Goal: Task Accomplishment & Management: Manage account settings

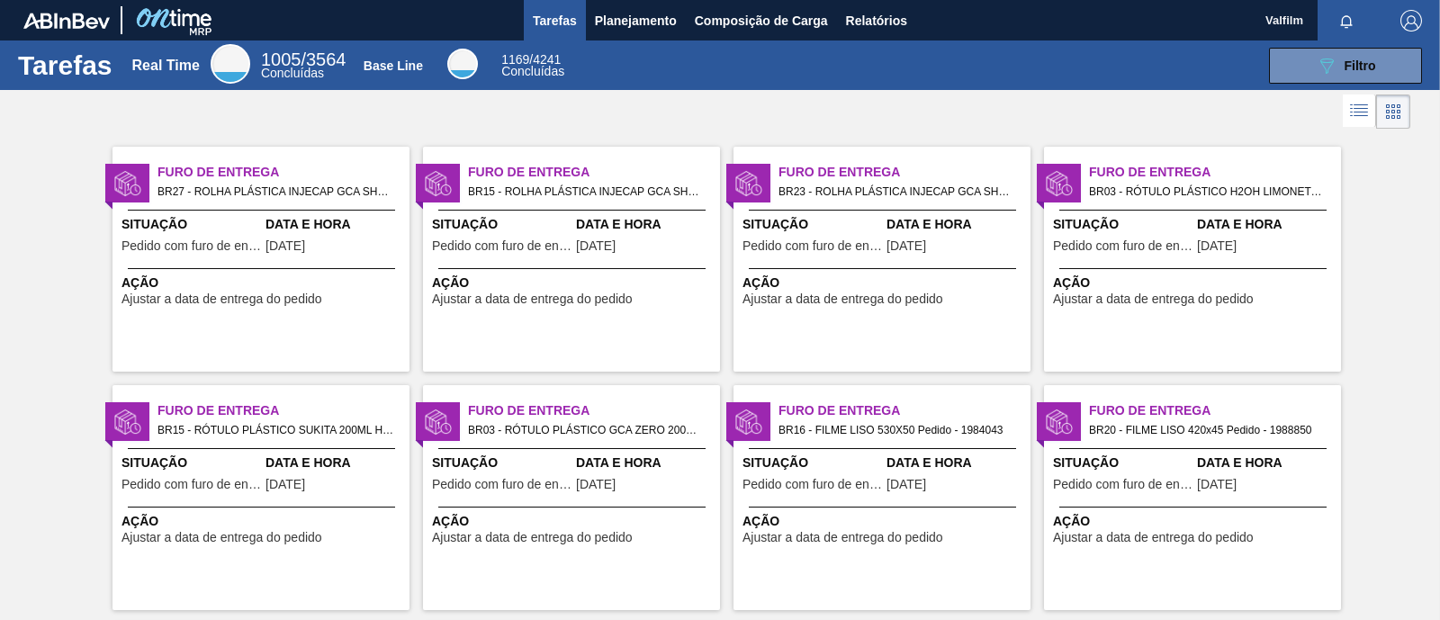
click at [670, 312] on div "Furo de Entrega BR15 - ROLHA PLÁSTICA INJECAP GCA SHORT Pedido - 2009072 Situaç…" at bounding box center [571, 259] width 297 height 225
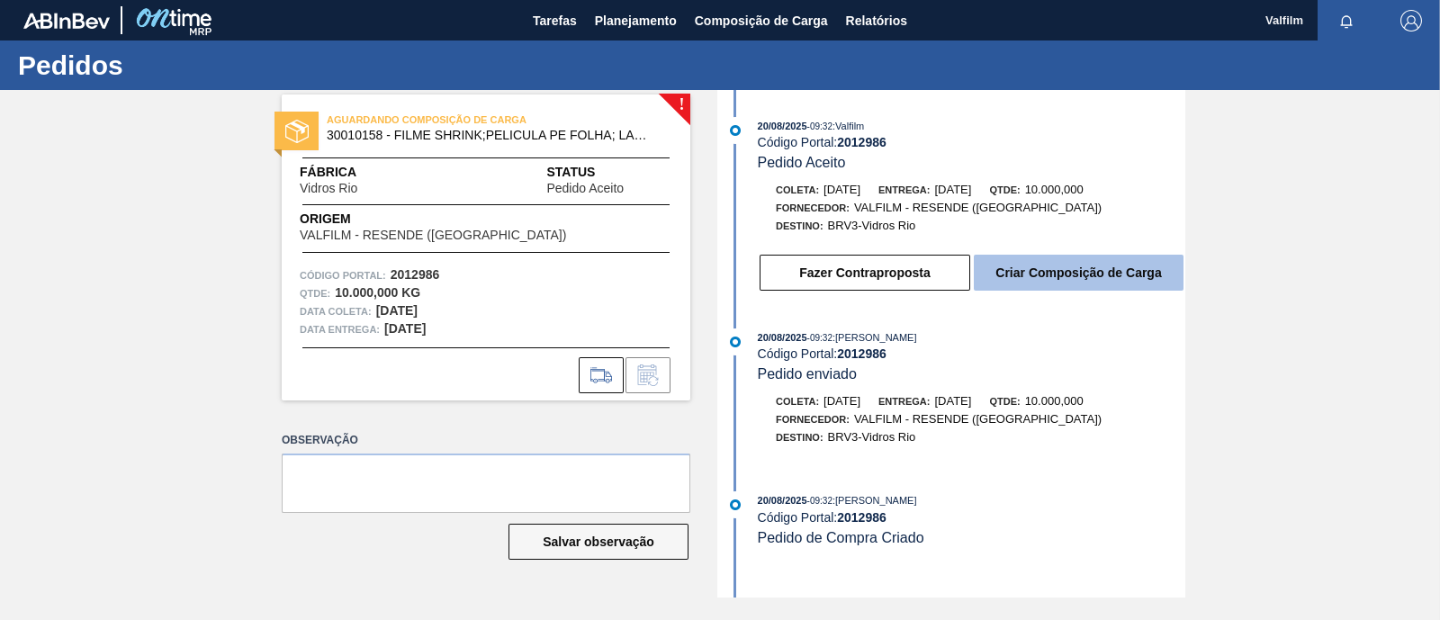
click at [1070, 284] on button "Criar Composição de Carga" at bounding box center [1079, 273] width 210 height 36
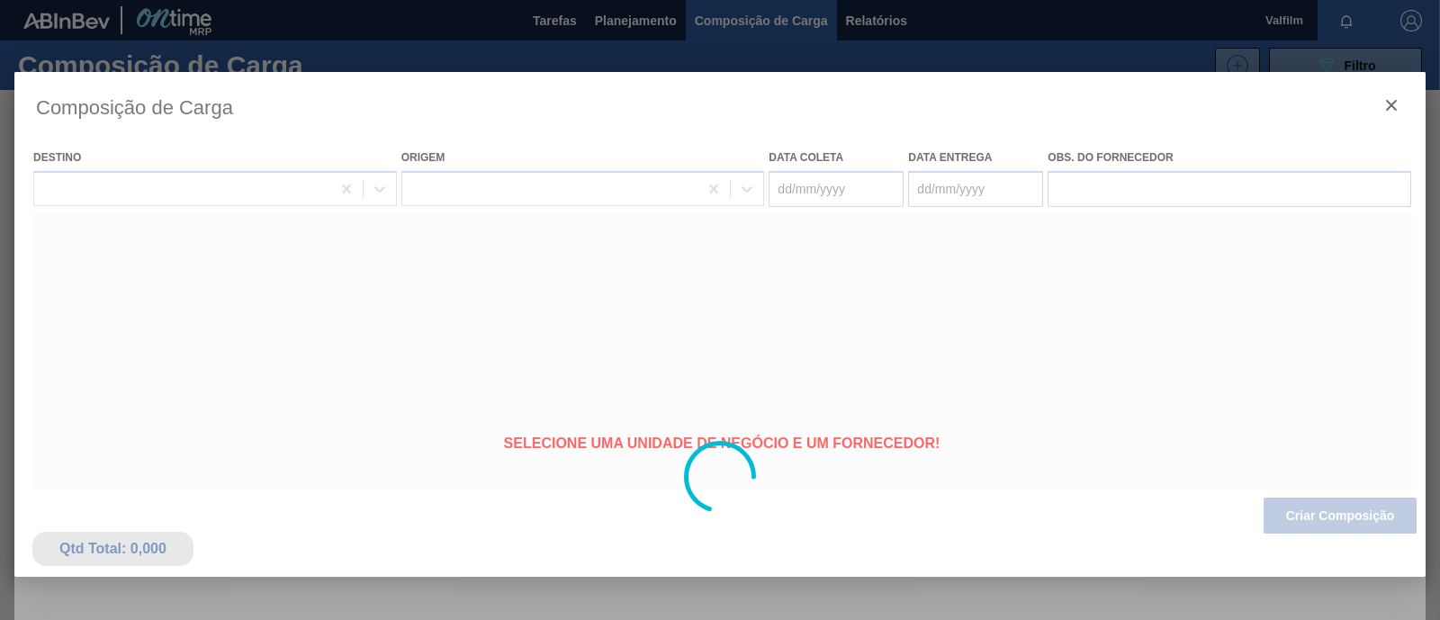
type coleta "02/09/2025"
type entrega "03/09/2025"
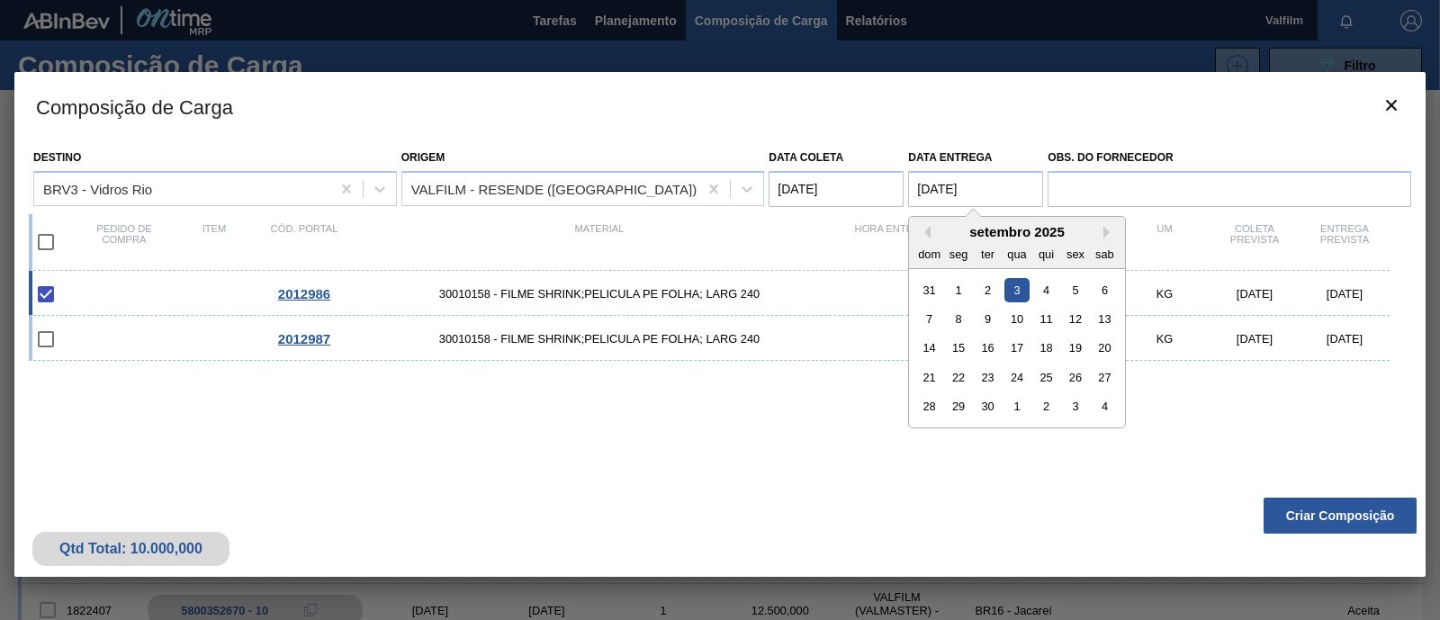
drag, startPoint x: 964, startPoint y: 184, endPoint x: 887, endPoint y: 175, distance: 77.0
click at [887, 175] on div "Destino BRV3 - Vidros Rio Origem VALFILM - RESENDE (RJ) Data coleta 02/09/2025 …" at bounding box center [720, 173] width 1382 height 67
click at [1382, 512] on button "Criar Composição" at bounding box center [1339, 516] width 153 height 36
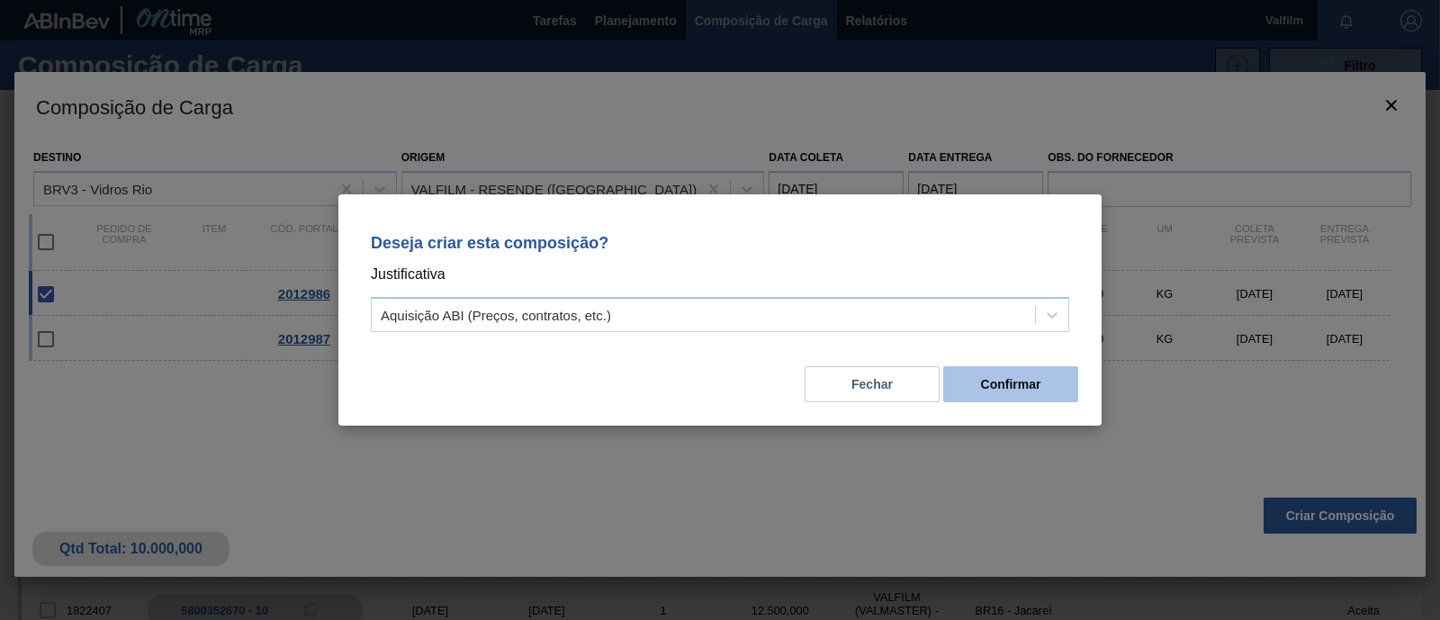
click at [1010, 387] on button "Confirmar" at bounding box center [1010, 384] width 135 height 36
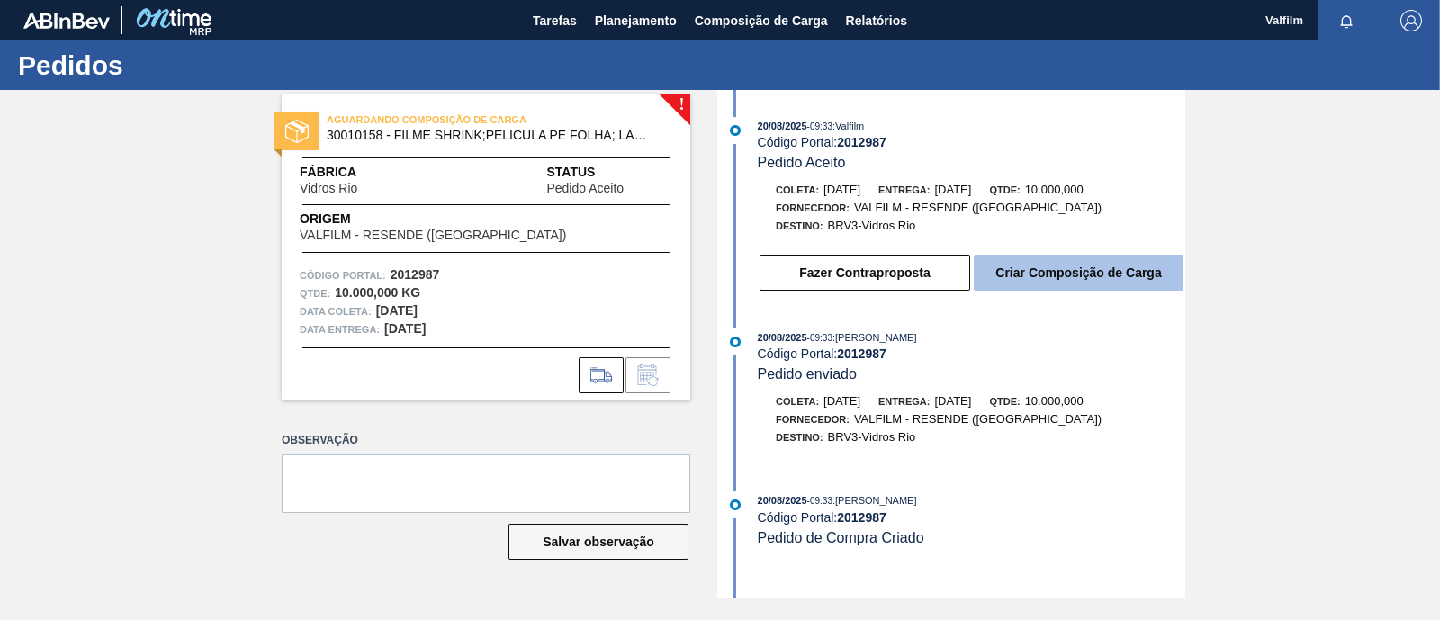
click at [1027, 283] on button "Criar Composição de Carga" at bounding box center [1079, 273] width 210 height 36
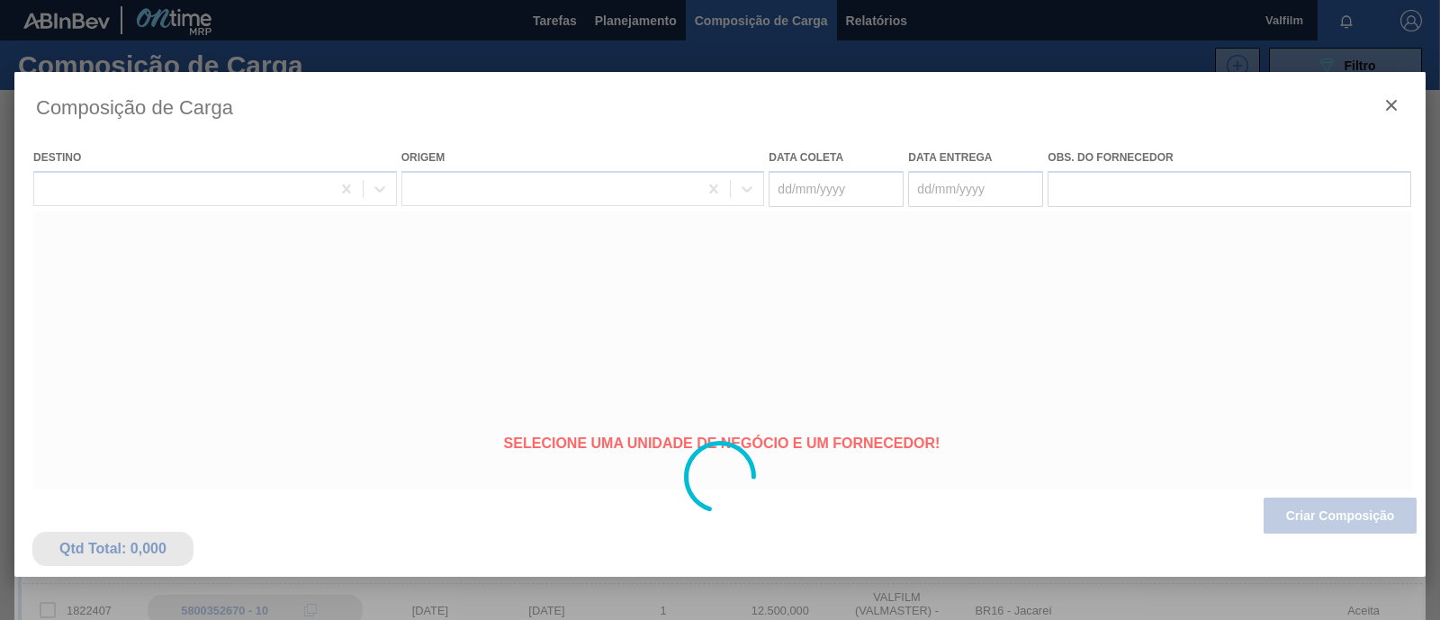
type coleta "[DATE]"
type entrega "[DATE]"
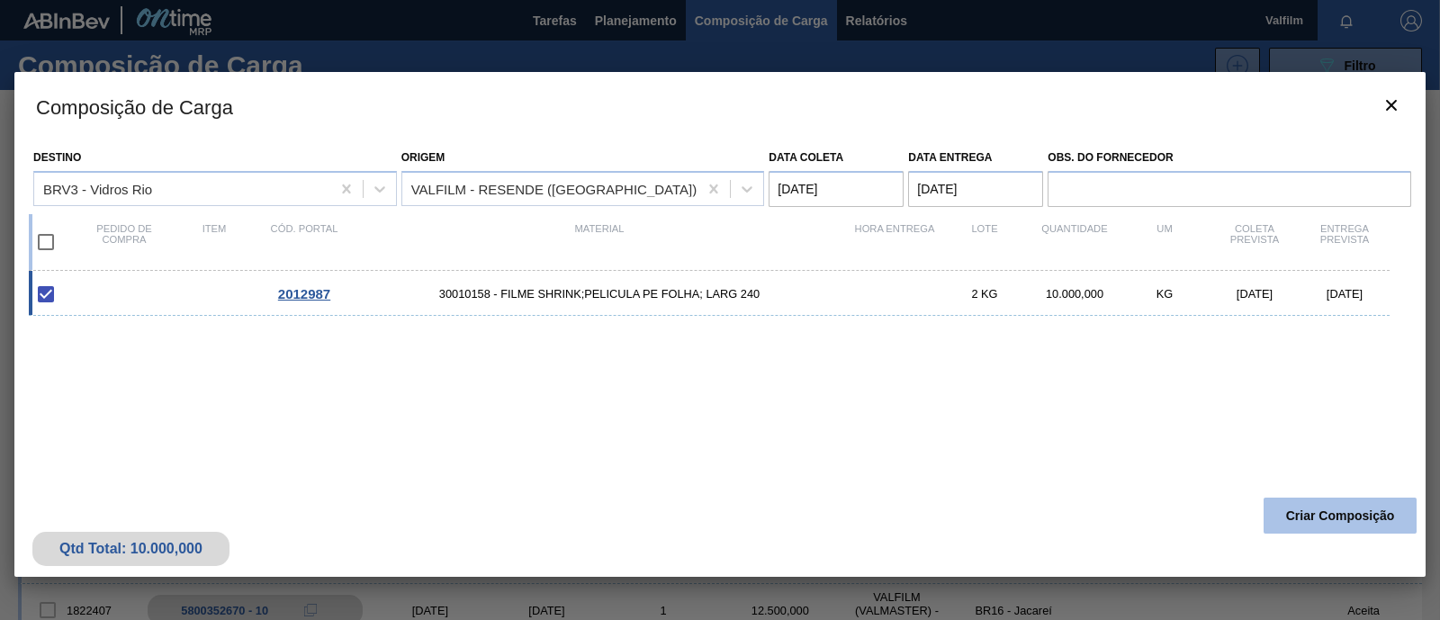
click at [1361, 522] on button "Criar Composição" at bounding box center [1339, 516] width 153 height 36
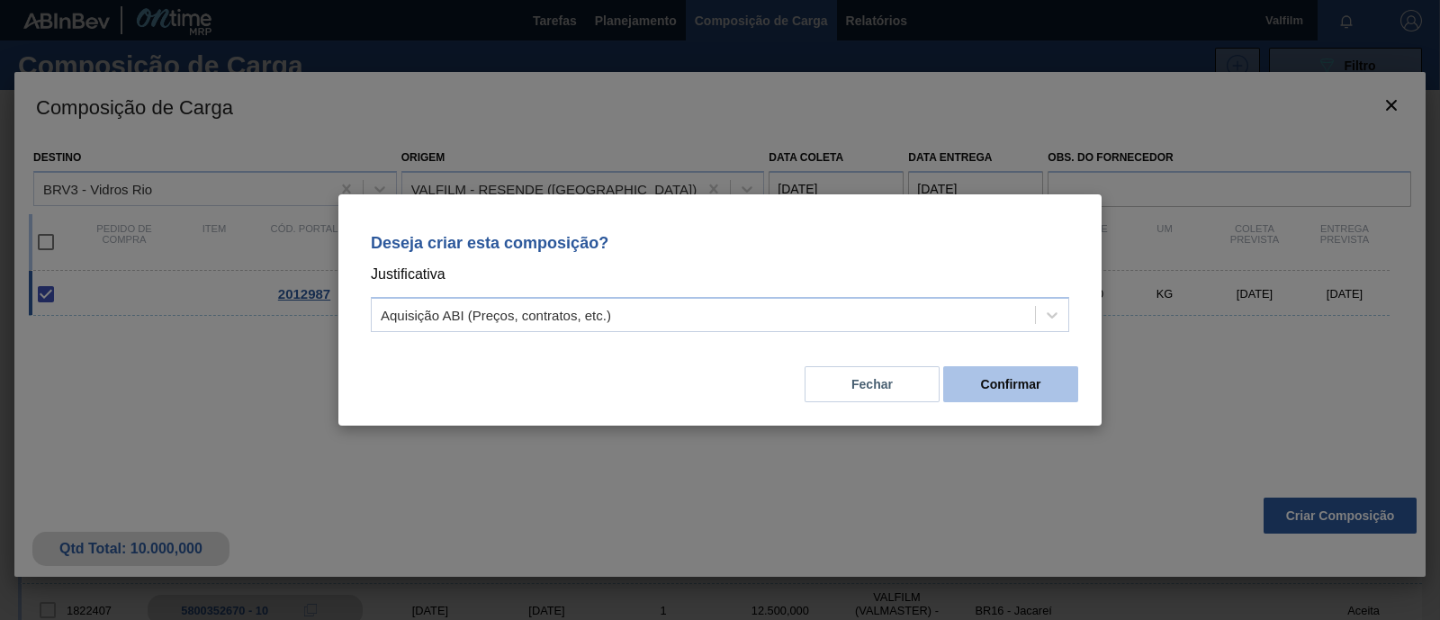
click at [1057, 385] on button "Confirmar" at bounding box center [1010, 384] width 135 height 36
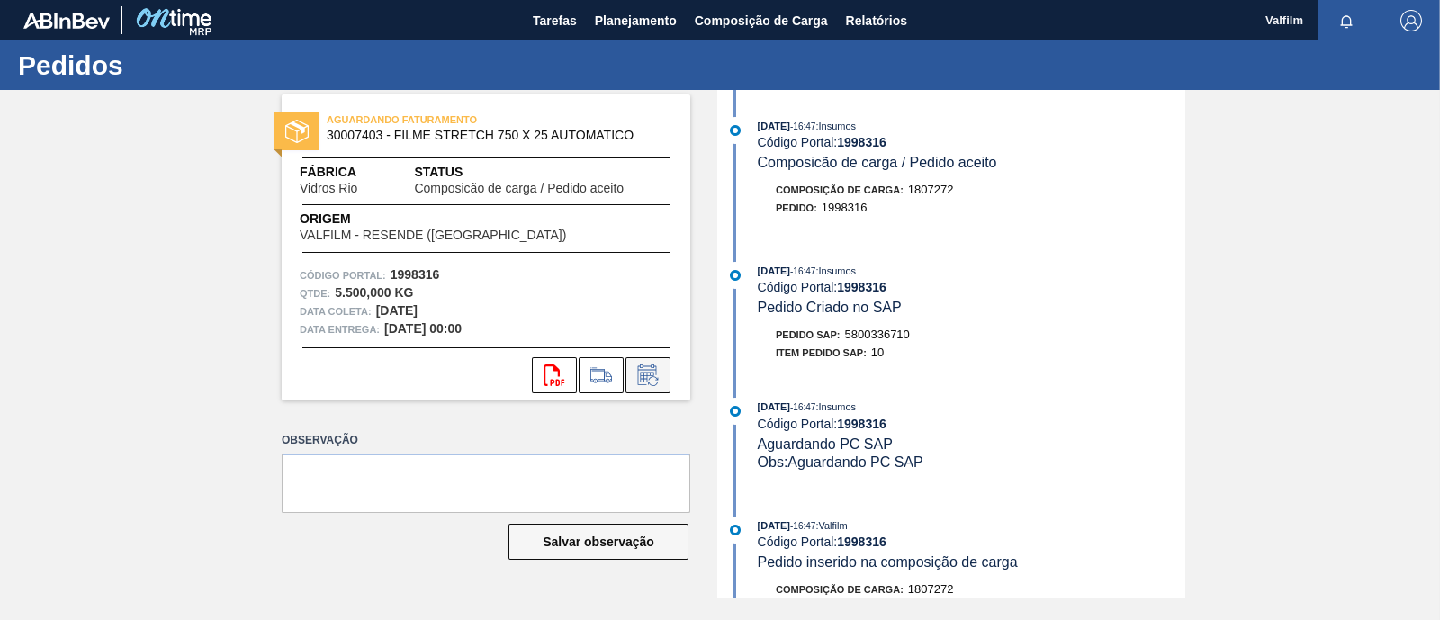
click at [664, 381] on button at bounding box center [647, 375] width 45 height 36
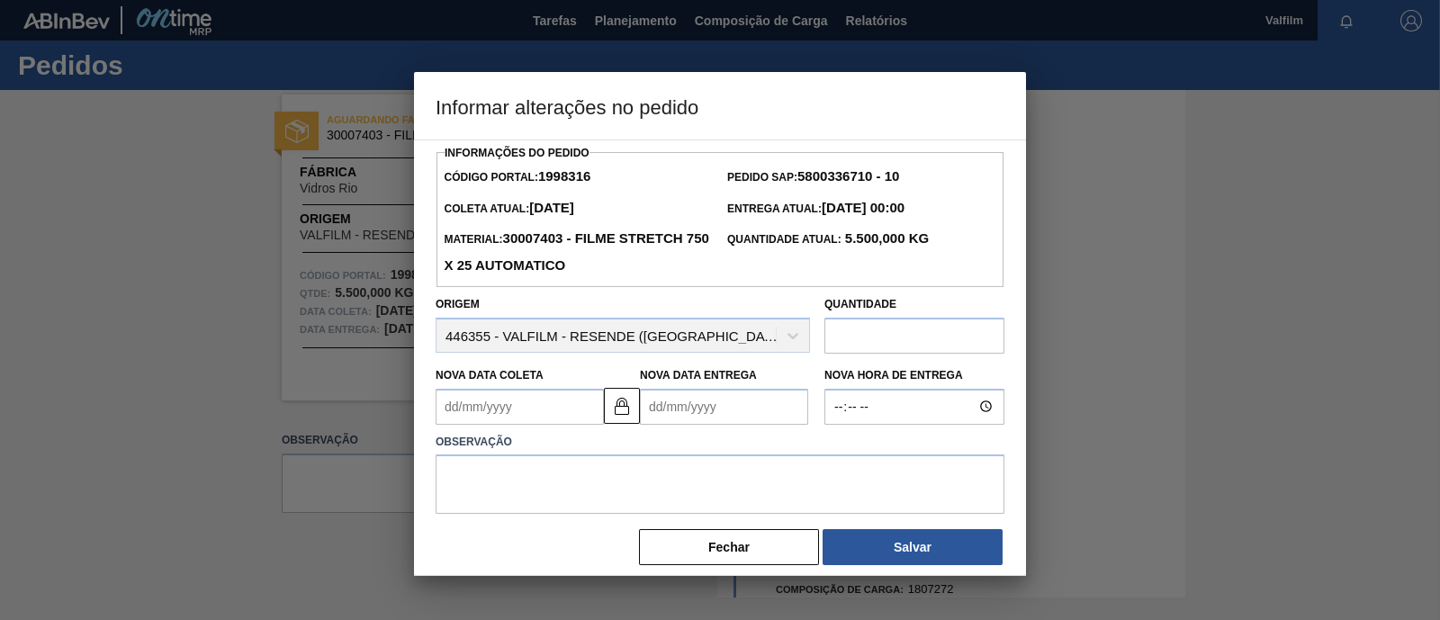
click at [694, 417] on Entrega1998316 "Nova Data Entrega" at bounding box center [724, 407] width 168 height 36
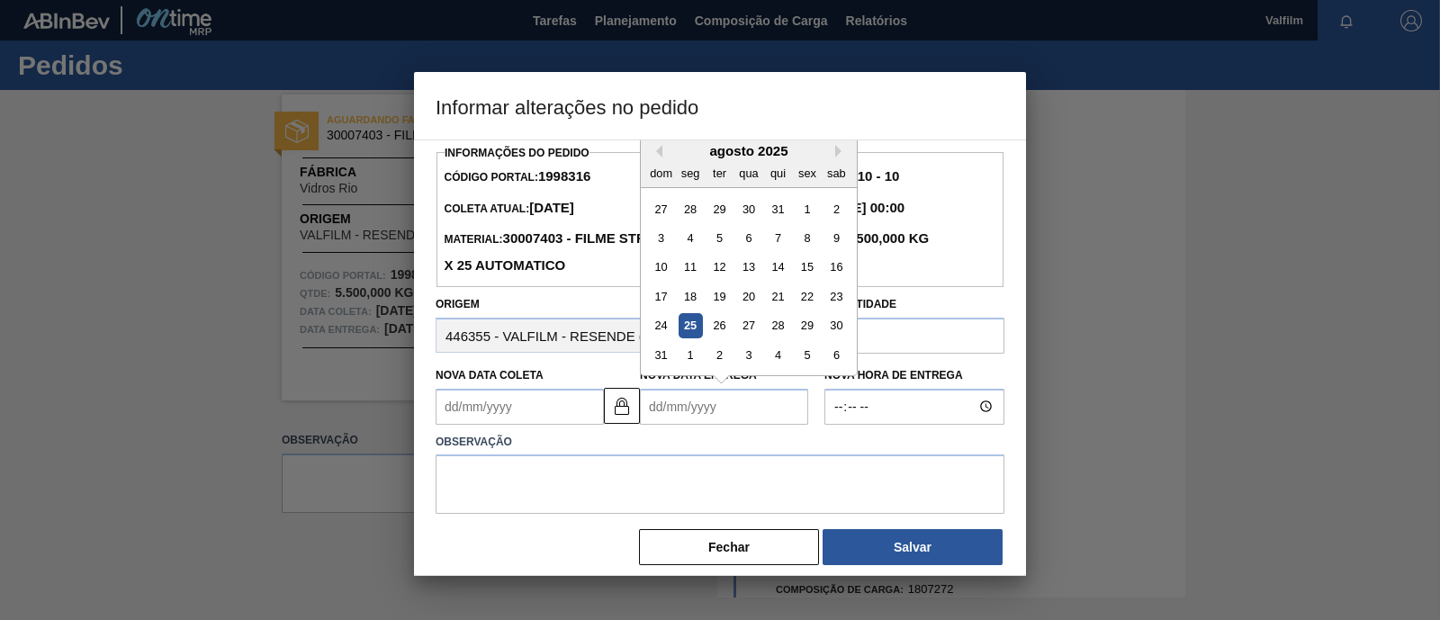
drag, startPoint x: 776, startPoint y: 327, endPoint x: 724, endPoint y: 357, distance: 59.7
click at [776, 328] on div "28" at bounding box center [778, 325] width 24 height 24
type Coleta1998316 "[DATE]"
type Entrega1998316 "[DATE]"
drag, startPoint x: 743, startPoint y: 416, endPoint x: 613, endPoint y: 406, distance: 130.8
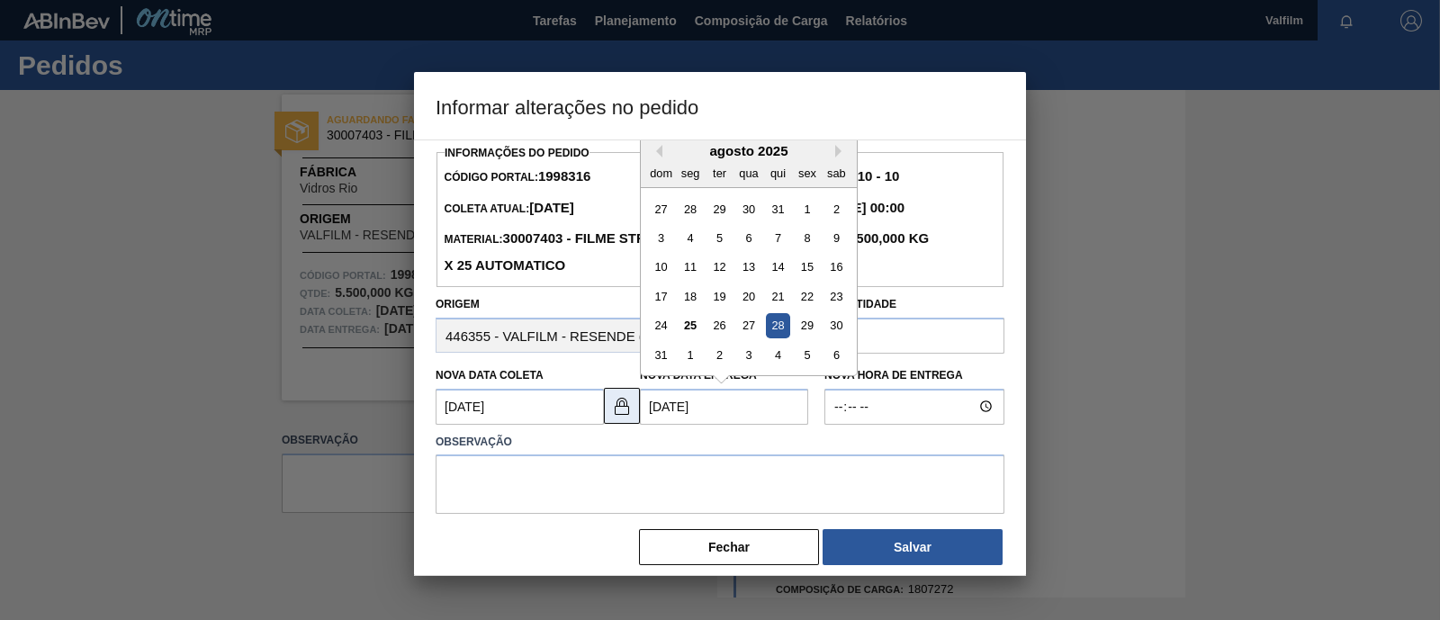
click at [613, 406] on div "Nova Data Coleta 27/08/2025 Nova Data Entrega 28/08/2025 Previous Month Next Mo…" at bounding box center [622, 391] width 389 height 67
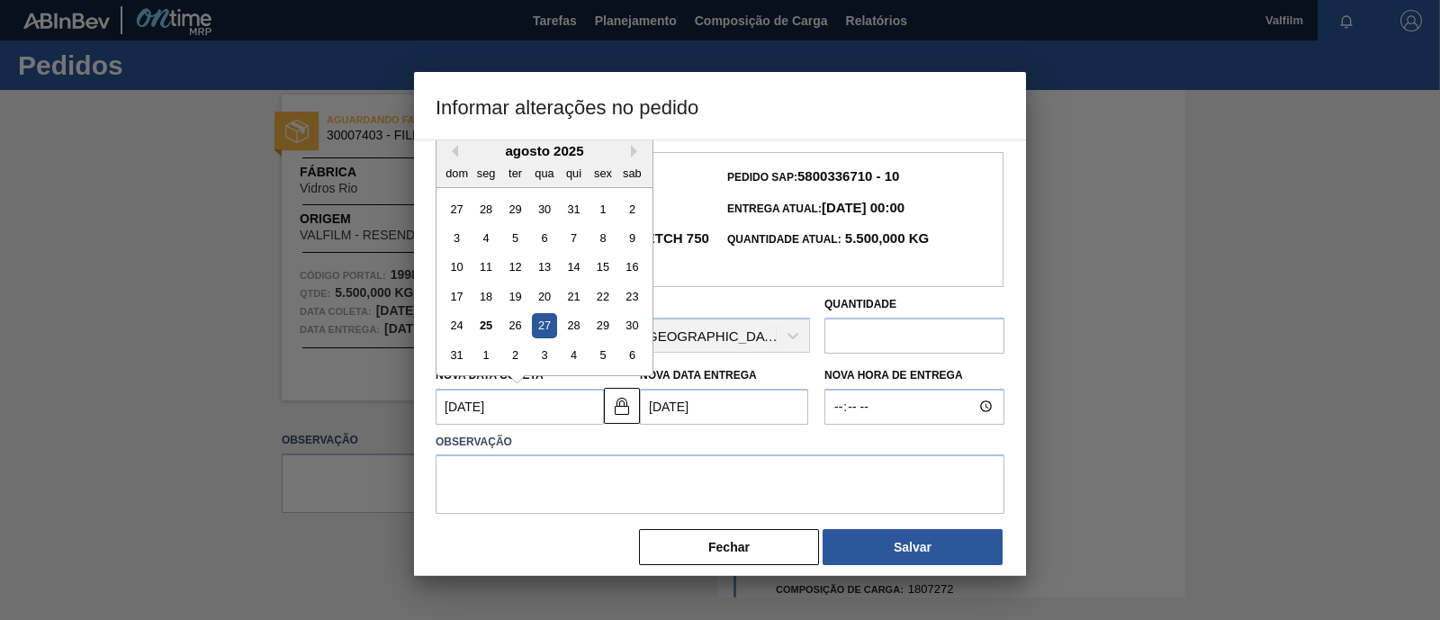
drag, startPoint x: 552, startPoint y: 406, endPoint x: 438, endPoint y: 391, distance: 115.2
click at [438, 390] on Coleta1998316 "[DATE]" at bounding box center [519, 407] width 168 height 36
paste Coleta1998316 "8"
type Coleta1998316 "[DATE]"
type Entrega1998316 "29/08/2025"
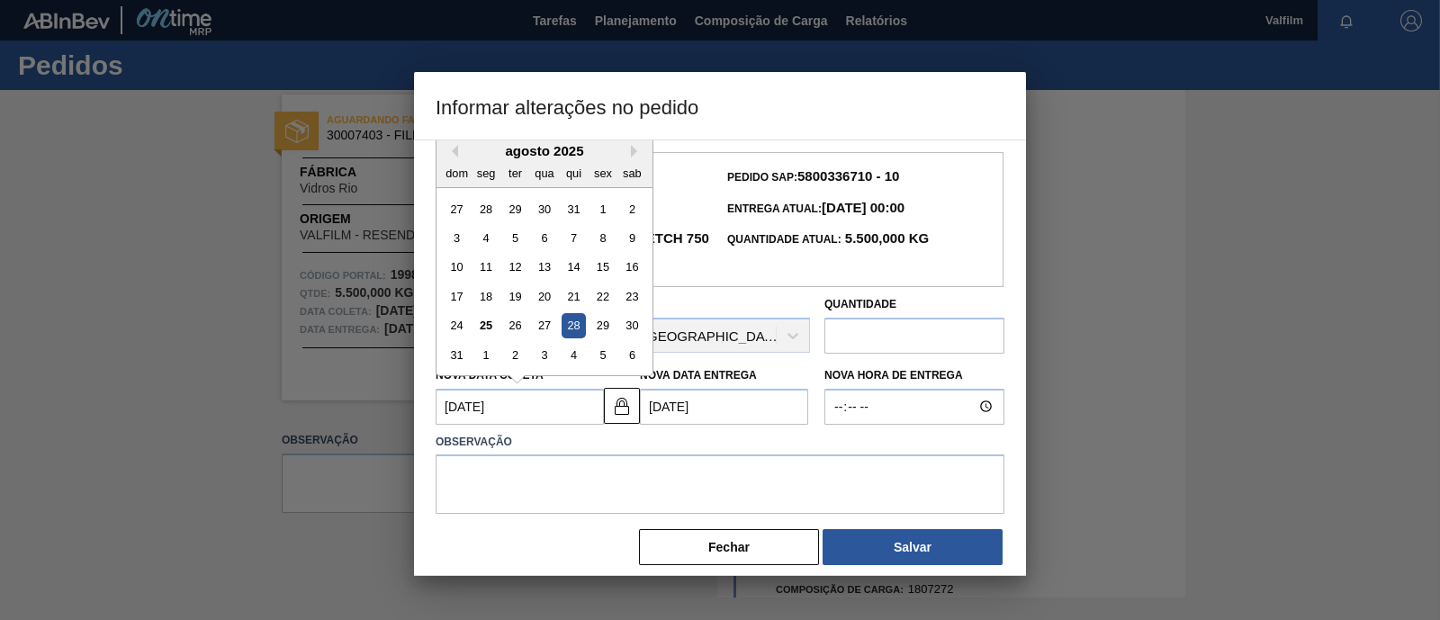
drag, startPoint x: 606, startPoint y: 330, endPoint x: 639, endPoint y: 355, distance: 41.0
click at [612, 335] on div "29" at bounding box center [602, 325] width 24 height 24
type Coleta1998316 "29/08/2025"
type Entrega1998316 "30/08/2025"
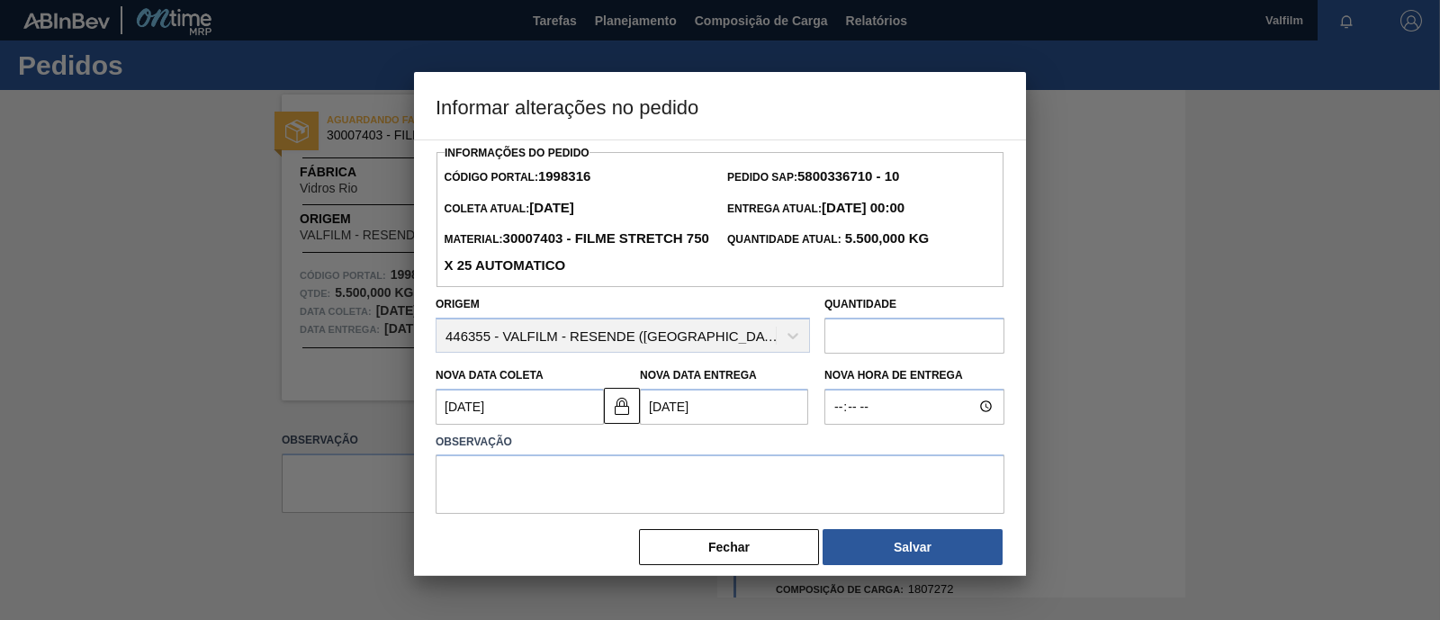
click at [742, 407] on Entrega1998316 "30/08/2025" at bounding box center [724, 407] width 168 height 36
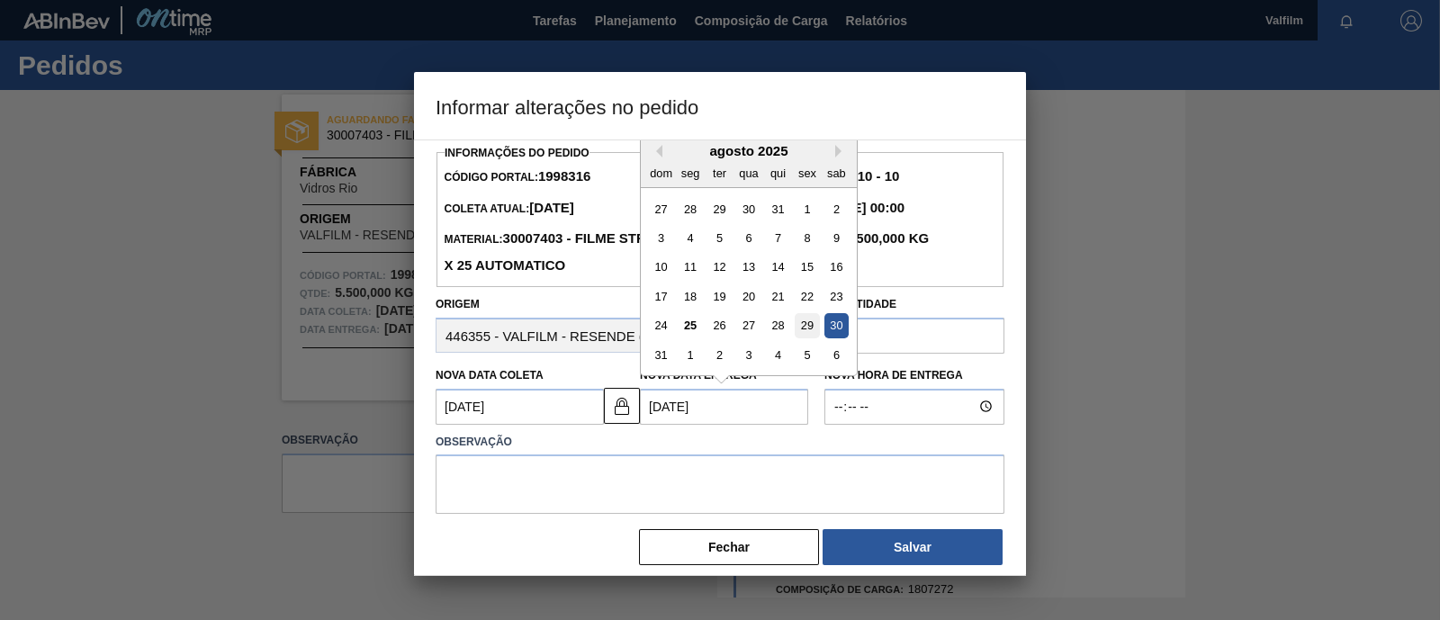
click at [805, 333] on div "29" at bounding box center [806, 325] width 24 height 24
type Coleta1998316 "[DATE]"
type Entrega1998316 "29/08/2025"
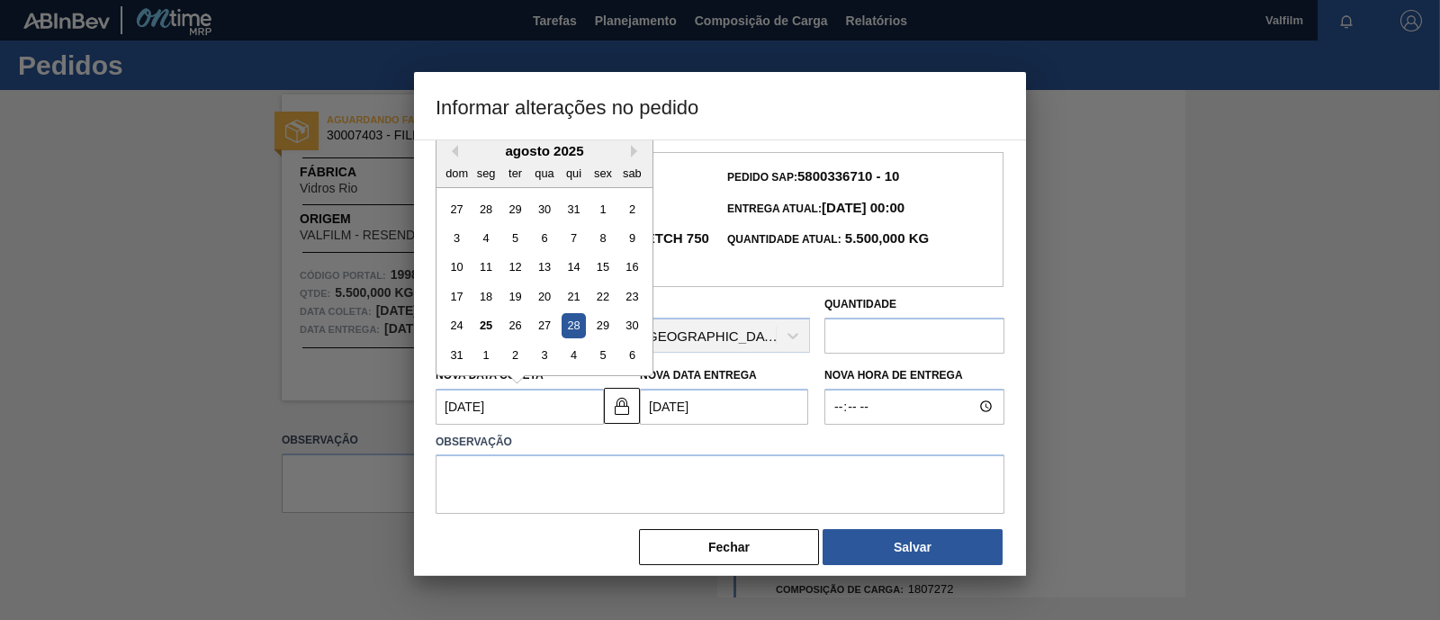
click at [509, 399] on Coleta1998316 "[DATE]" at bounding box center [519, 407] width 168 height 36
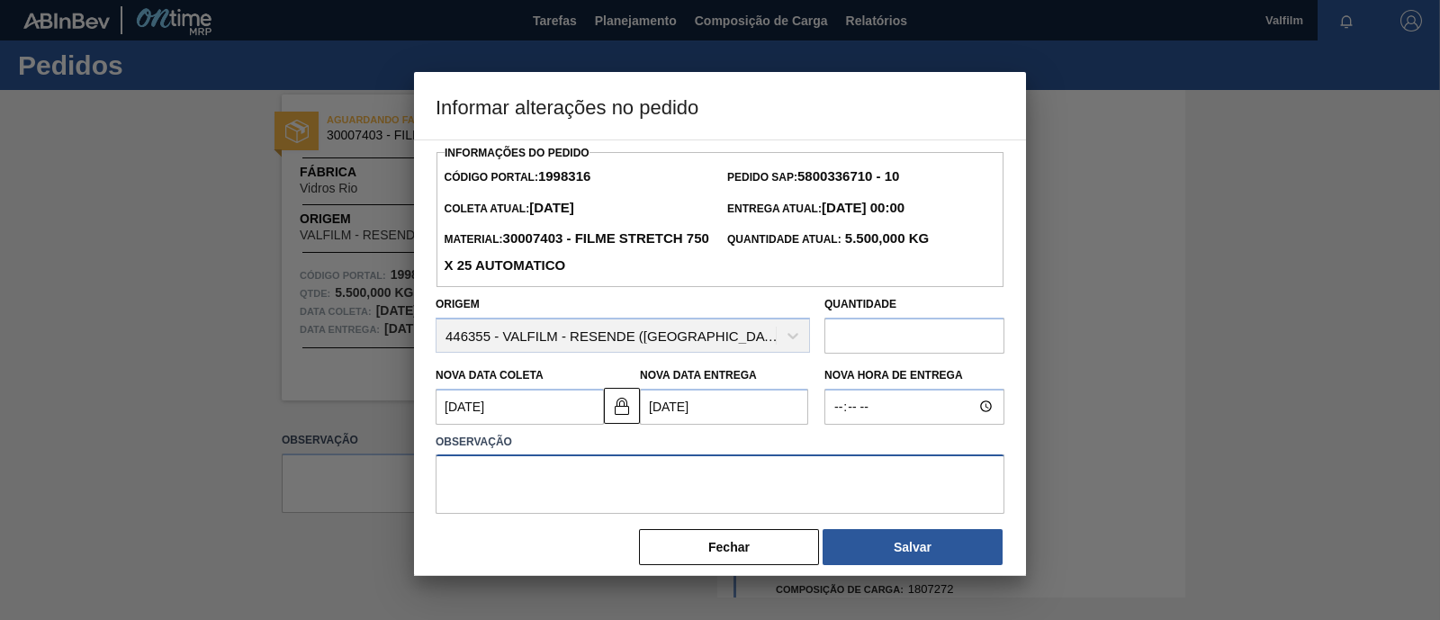
drag, startPoint x: 649, startPoint y: 471, endPoint x: 652, endPoint y: 435, distance: 35.3
click at [649, 445] on div "Observação" at bounding box center [719, 471] width 569 height 85
drag, startPoint x: 601, startPoint y: 495, endPoint x: 416, endPoint y: 481, distance: 185.8
click at [416, 481] on div "Informações do Pedido Código Portal: 1998316 Pedido SAP: 5800336710 - 10 Coleta…" at bounding box center [720, 357] width 612 height 436
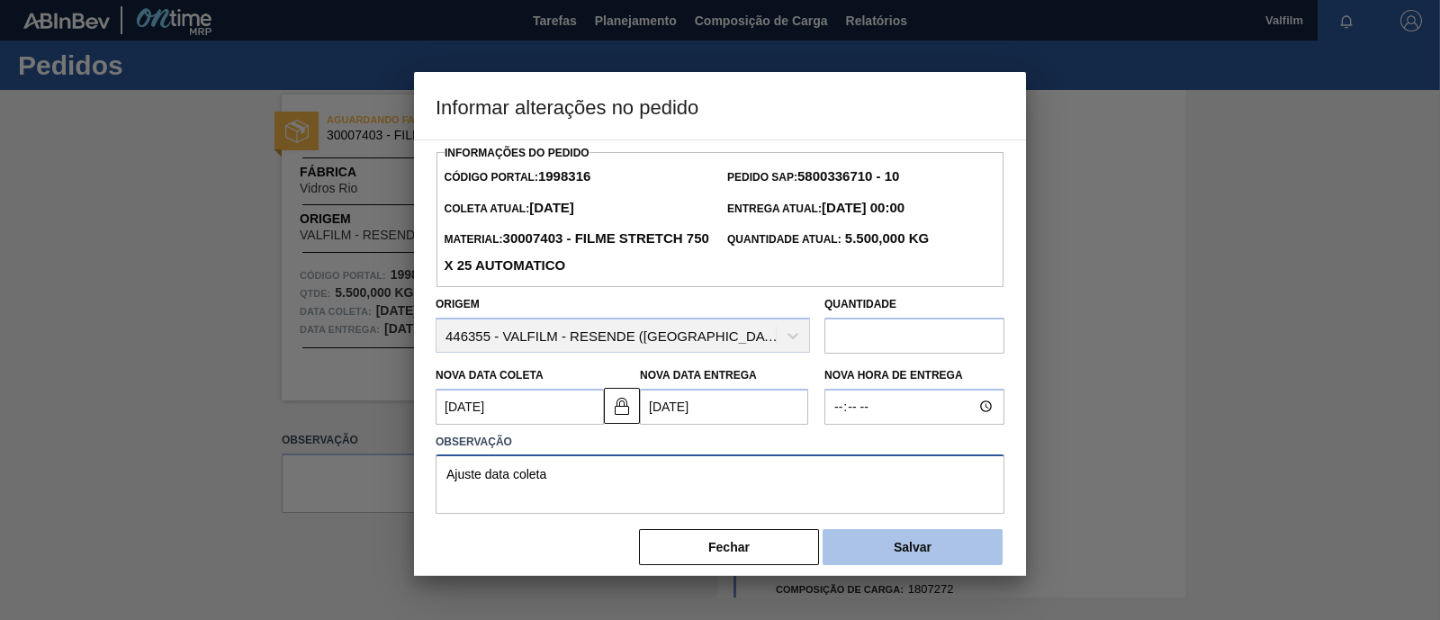
type textarea "Ajuste data coleta"
click at [938, 553] on button "Salvar" at bounding box center [912, 547] width 180 height 36
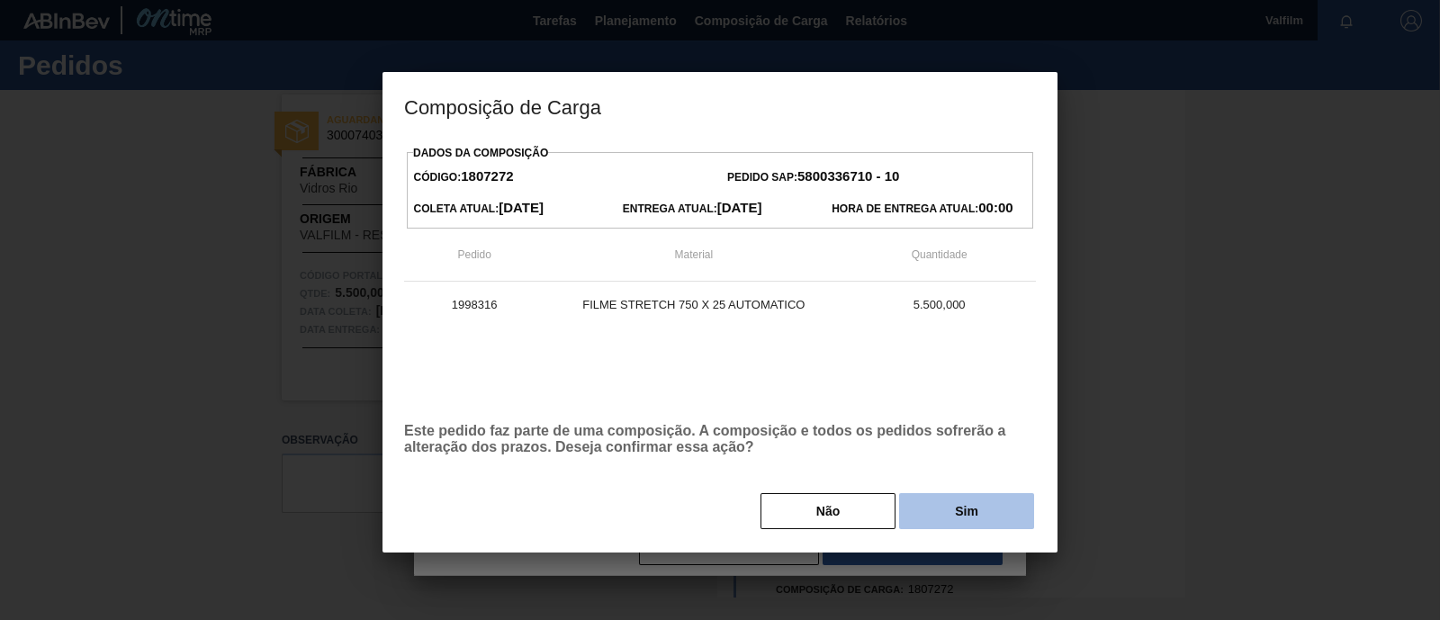
click at [969, 529] on div "Não Sim" at bounding box center [720, 511] width 632 height 40
click at [968, 525] on button "Sim" at bounding box center [966, 511] width 135 height 36
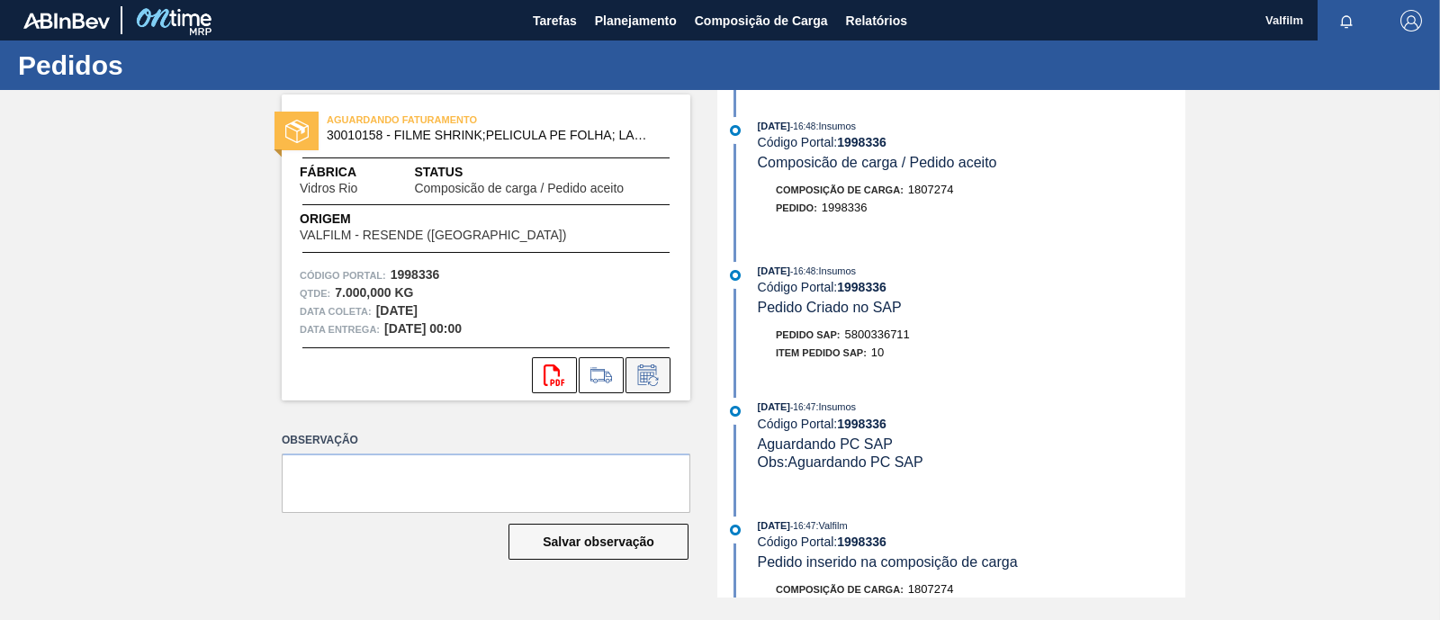
click at [666, 373] on button at bounding box center [647, 375] width 45 height 36
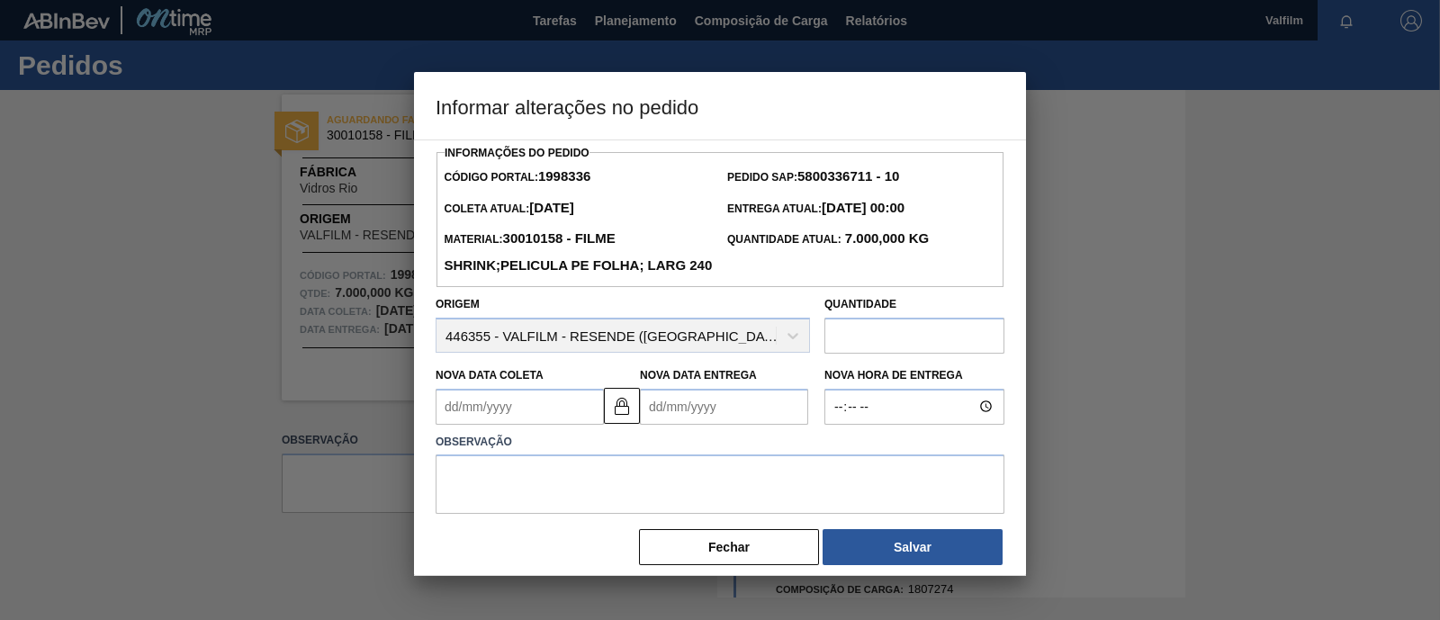
click at [658, 425] on Entrega1998336 "Nova Data Entrega" at bounding box center [724, 407] width 168 height 36
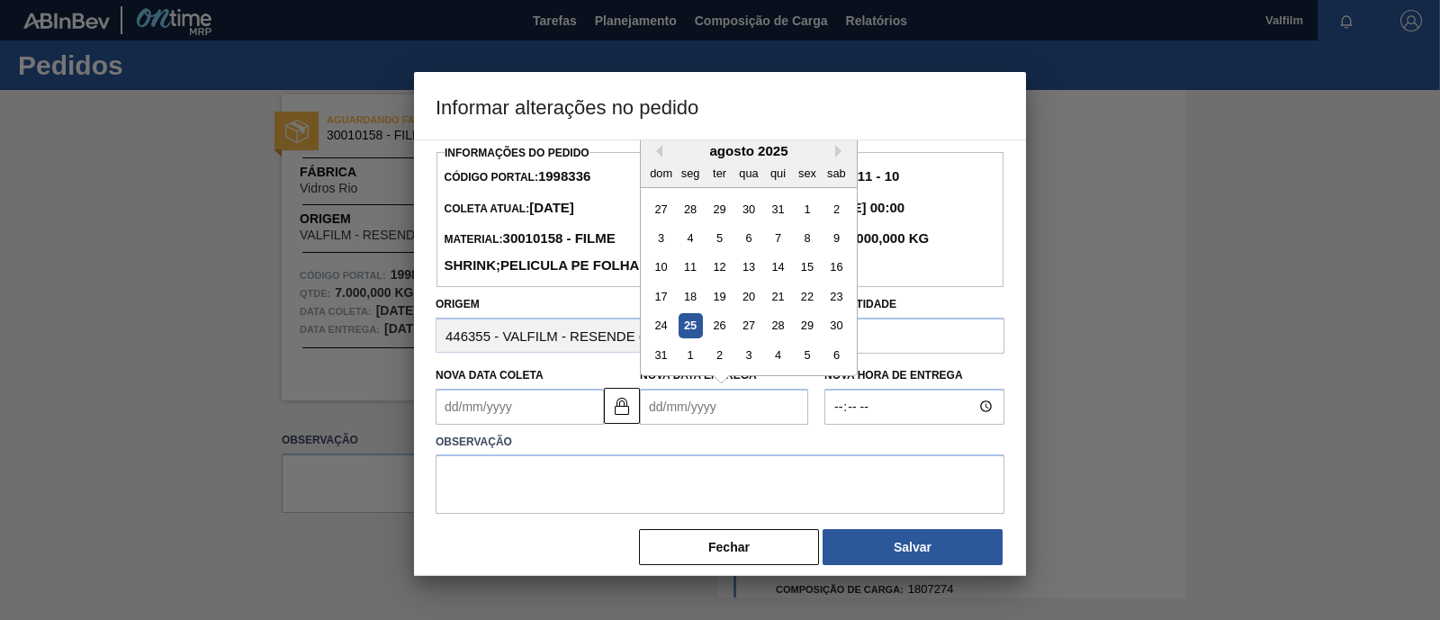
click at [778, 337] on div "28" at bounding box center [778, 325] width 24 height 24
type Coleta1998336 "[DATE]"
type Entrega1998336 "[DATE]"
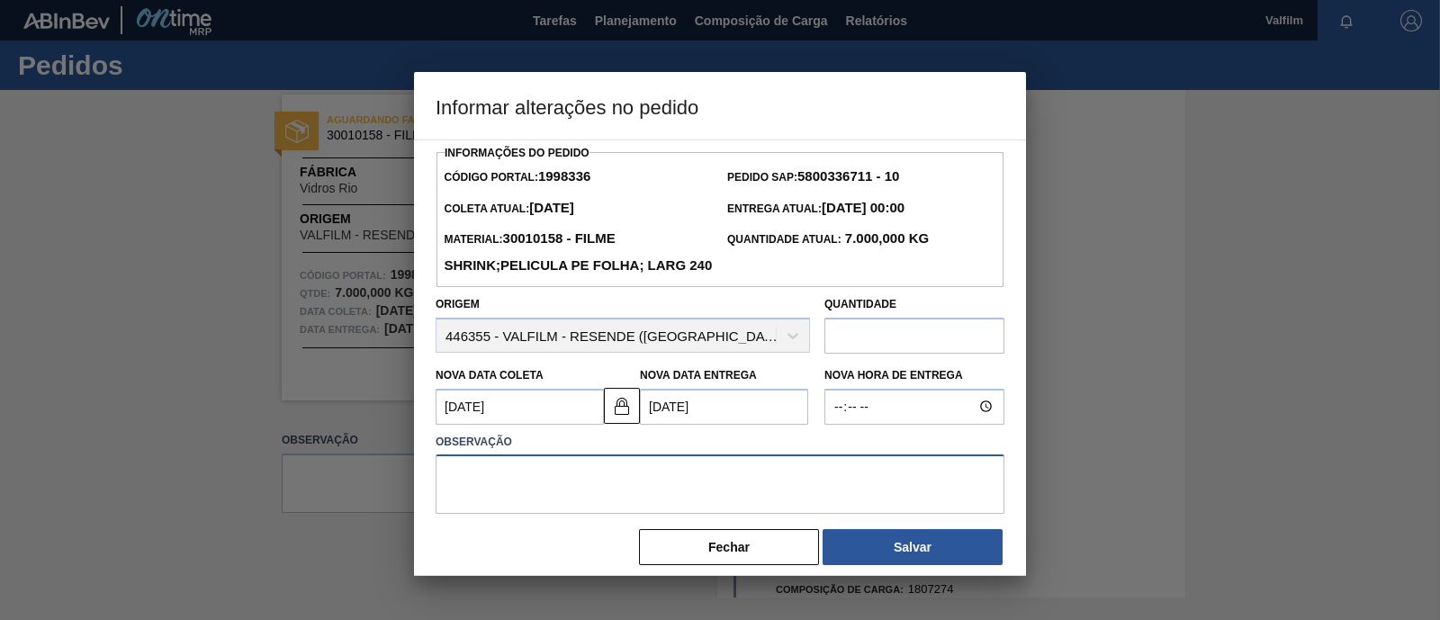
click at [593, 489] on textarea at bounding box center [719, 483] width 569 height 59
paste textarea "Ajuste data coleta"
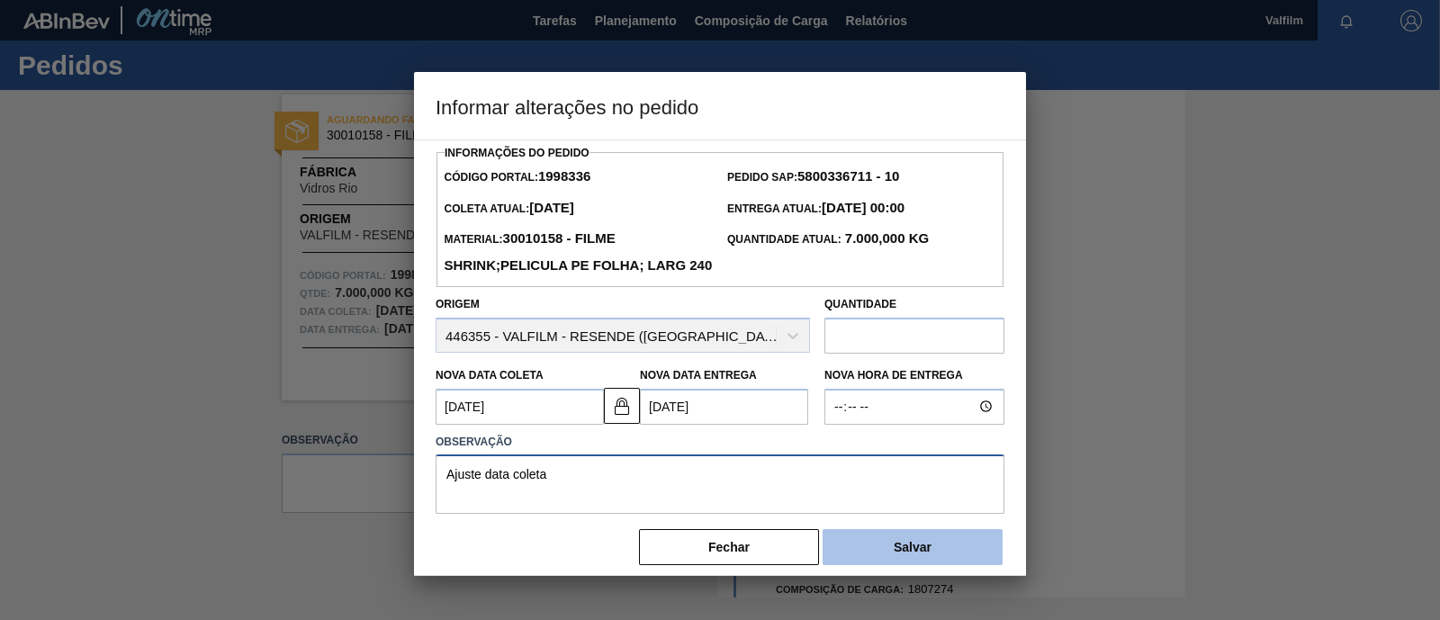
type textarea "Ajuste data coleta"
click at [910, 565] on button "Salvar" at bounding box center [912, 547] width 180 height 36
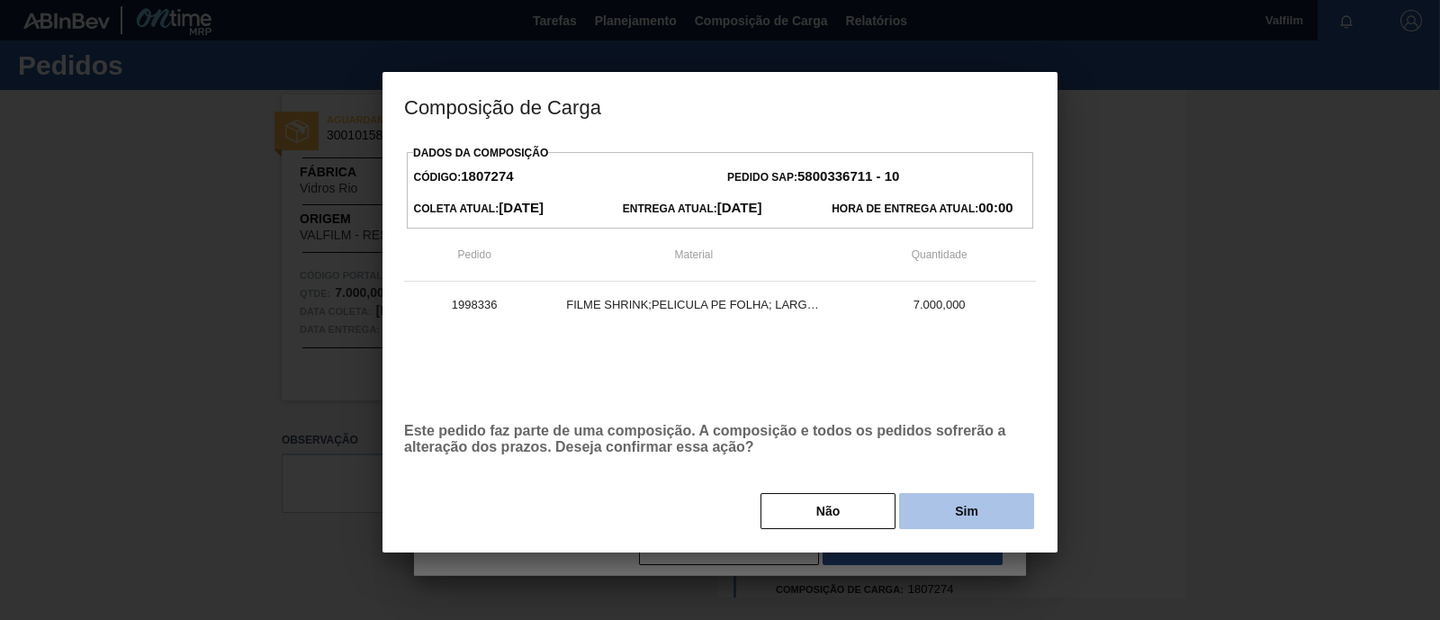
click at [941, 524] on button "Sim" at bounding box center [966, 511] width 135 height 36
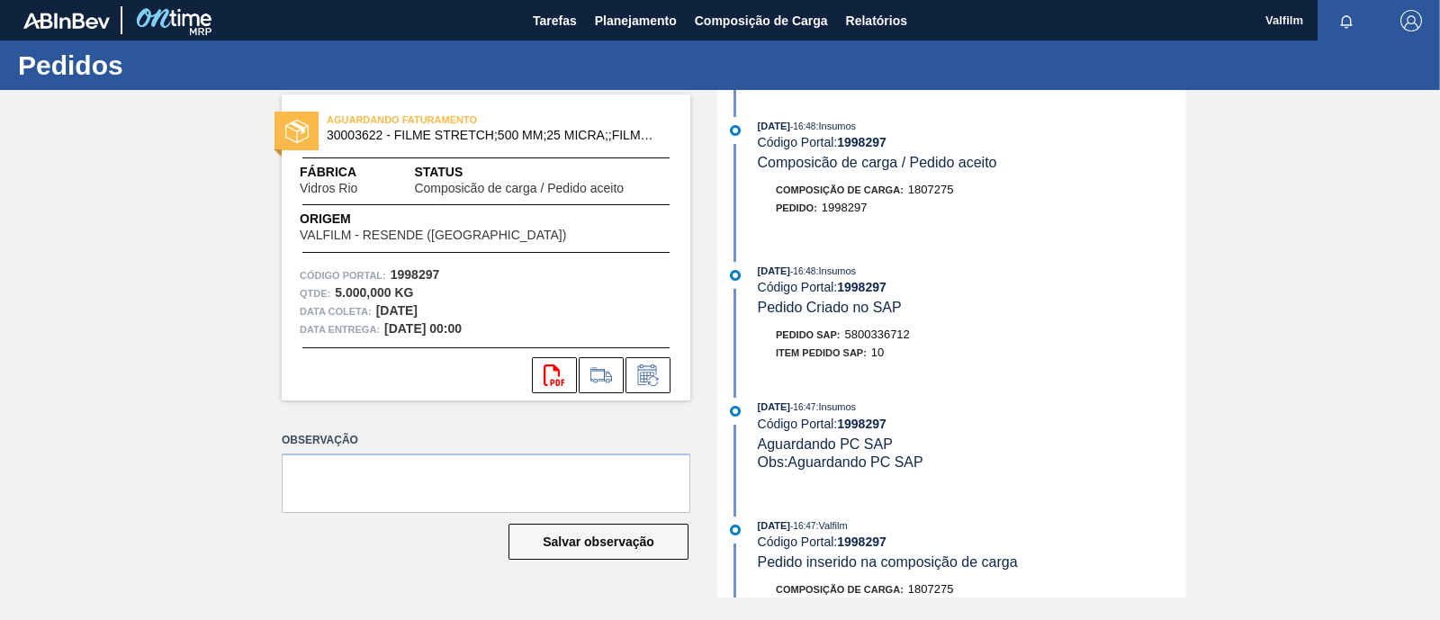
drag, startPoint x: 524, startPoint y: 328, endPoint x: 341, endPoint y: 308, distance: 183.7
click at [341, 308] on div "Código Portal: 1998297 Qtde : 5.000,000 KG Data [PERSON_NAME]: [DATE] Data entr…" at bounding box center [486, 302] width 408 height 72
